Goal: Task Accomplishment & Management: Manage account settings

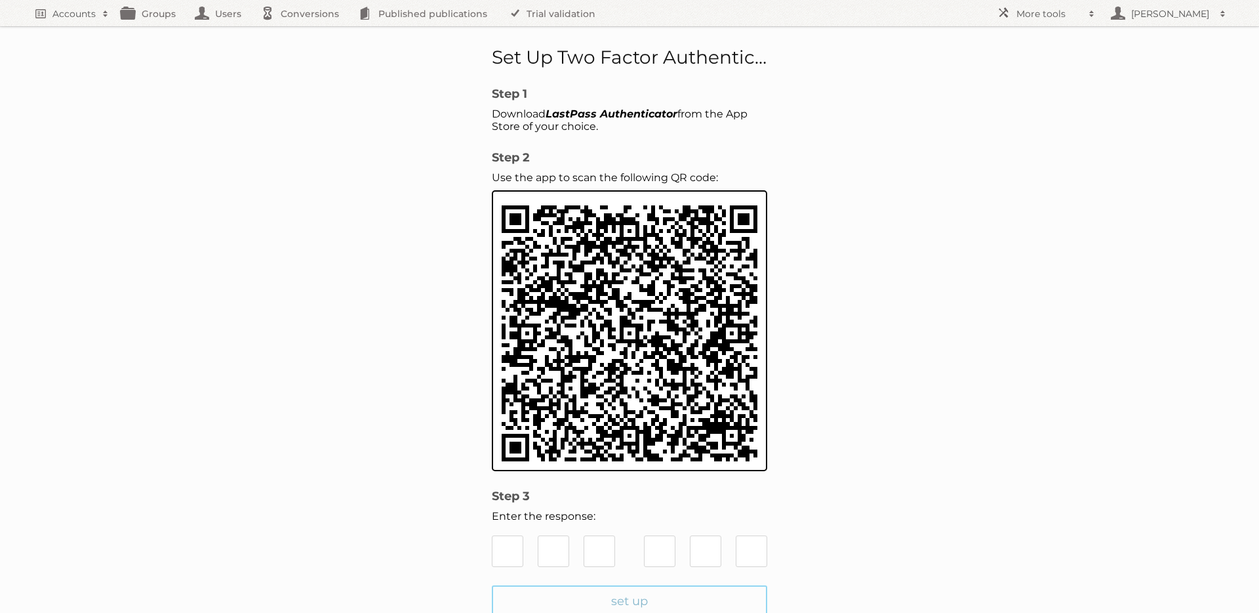
type input "3"
type input "1"
type input "7"
type input "6"
type input "2"
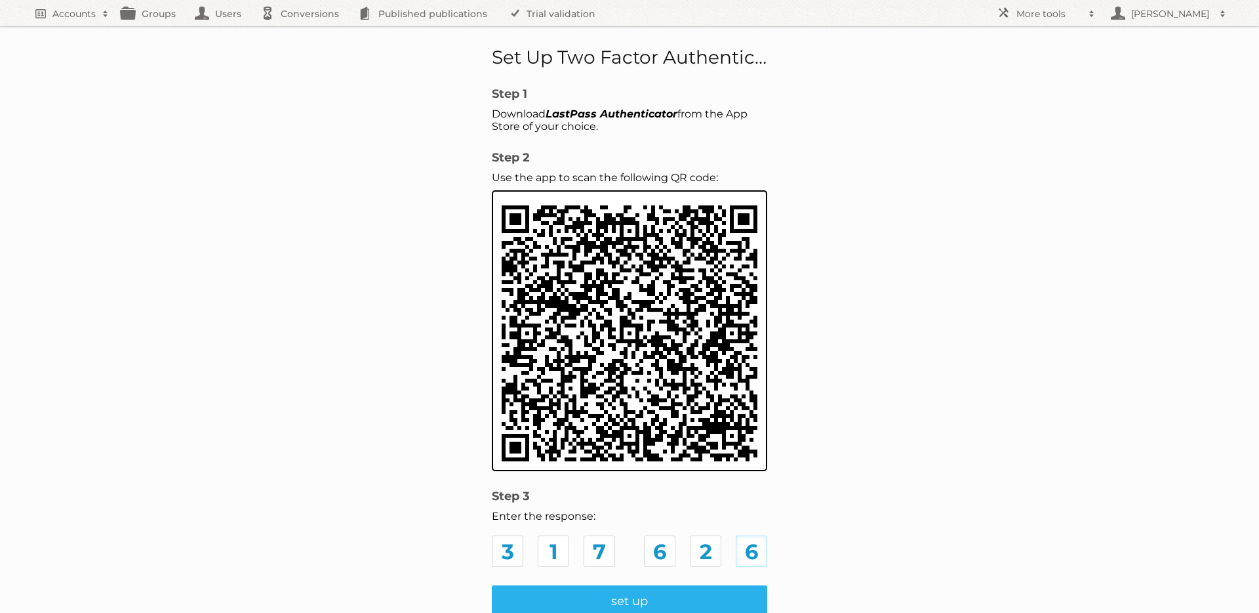
scroll to position [62, 0]
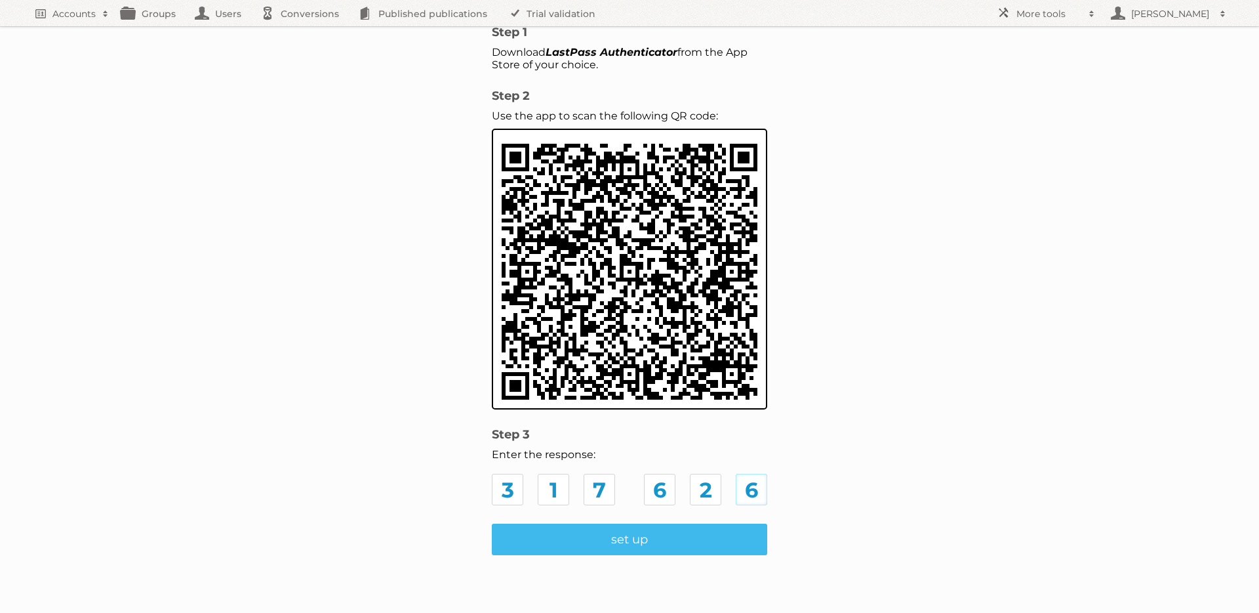
type input "6"
click at [644, 530] on input "set up" at bounding box center [629, 538] width 275 height 31
type input "Update Employee"
